Goal: Check status: Check status

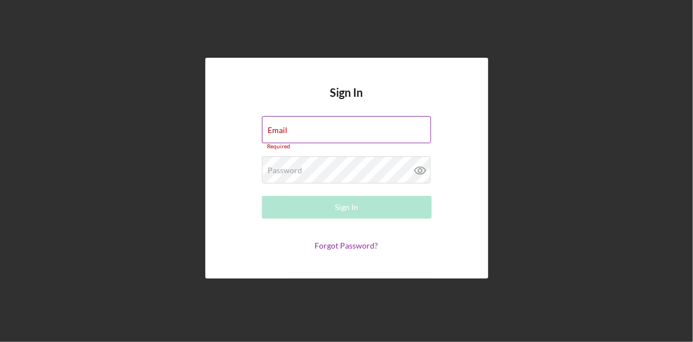
click at [294, 129] on div "Email Required" at bounding box center [347, 133] width 170 height 34
click at [305, 126] on div "Email Required" at bounding box center [347, 133] width 170 height 34
type input "[EMAIL_ADDRESS][DOMAIN_NAME]"
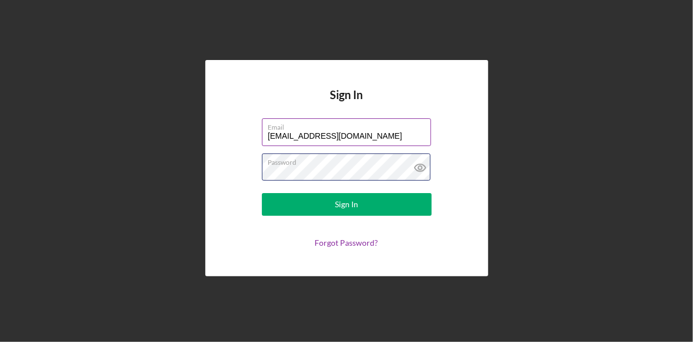
click at [262, 193] on button "Sign In" at bounding box center [347, 204] width 170 height 23
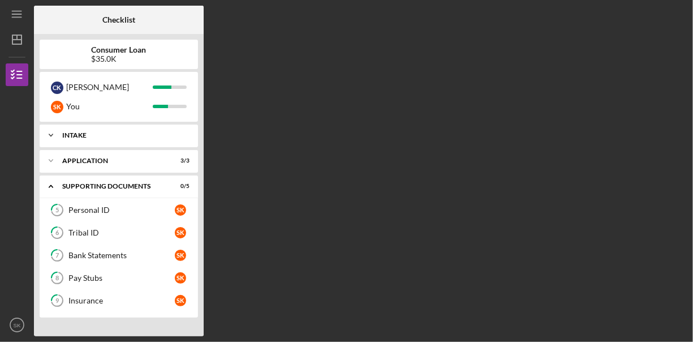
click at [72, 137] on div "Intake" at bounding box center [123, 135] width 122 height 7
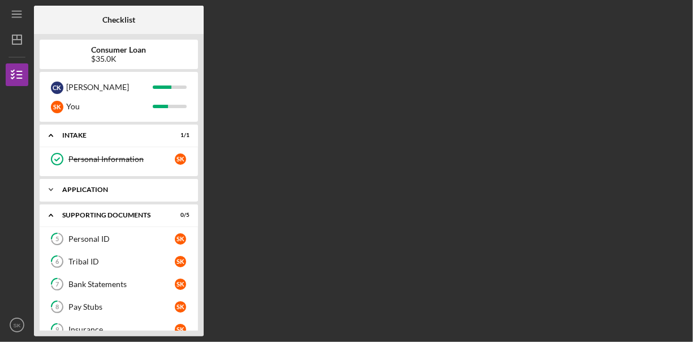
click at [68, 192] on div "Icon/Expander Application 3 / 3" at bounding box center [119, 189] width 158 height 23
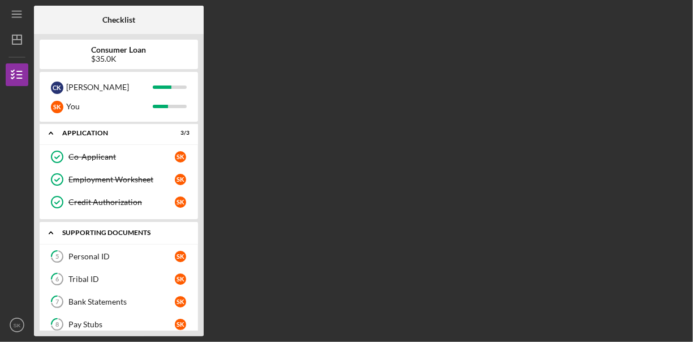
scroll to position [92, 0]
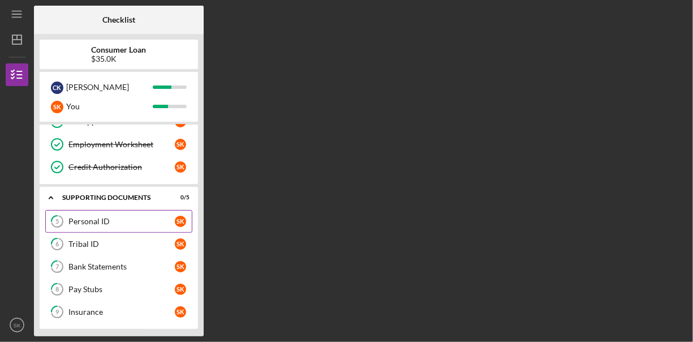
click at [95, 220] on div "Personal ID" at bounding box center [121, 221] width 106 height 9
